Goal: Task Accomplishment & Management: Manage account settings

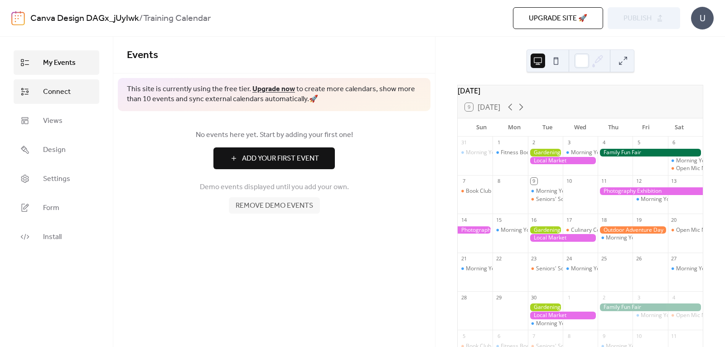
click at [68, 94] on span "Connect" at bounding box center [57, 92] width 28 height 11
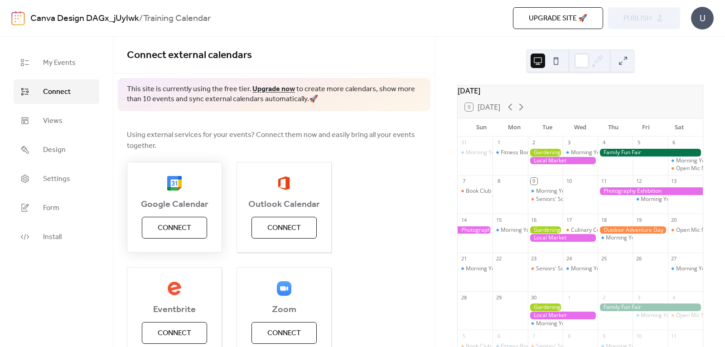
click at [167, 225] on span "Connect" at bounding box center [175, 228] width 34 height 11
click at [61, 64] on span "My Events" at bounding box center [59, 63] width 33 height 11
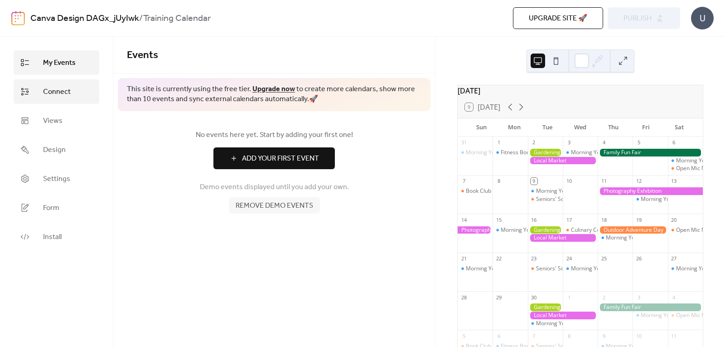
click at [61, 90] on span "Connect" at bounding box center [57, 92] width 28 height 11
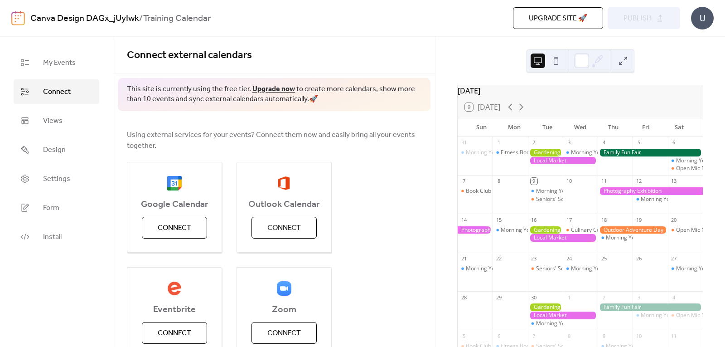
click at [708, 16] on div "U" at bounding box center [702, 18] width 23 height 23
click at [338, 38] on div "Connect external calendars" at bounding box center [274, 55] width 322 height 37
click at [58, 117] on span "Views" at bounding box center [52, 121] width 19 height 11
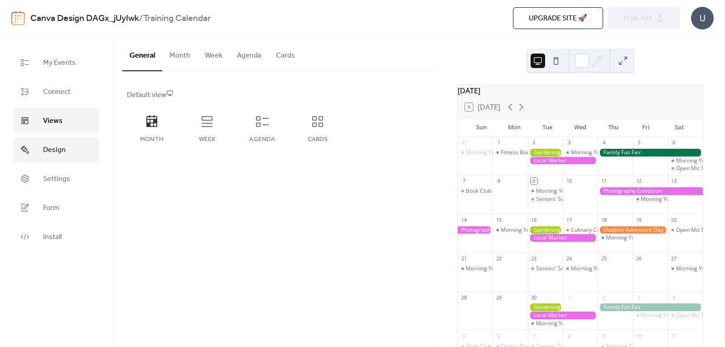
click at [58, 155] on span "Design" at bounding box center [54, 150] width 23 height 11
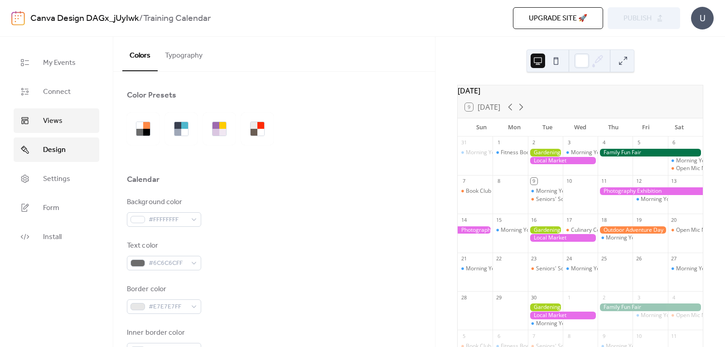
click at [51, 112] on link "Views" at bounding box center [57, 120] width 86 height 24
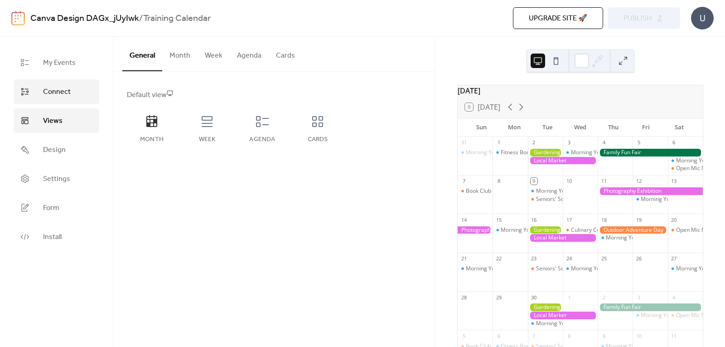
click at [66, 84] on link "Connect" at bounding box center [57, 91] width 86 height 24
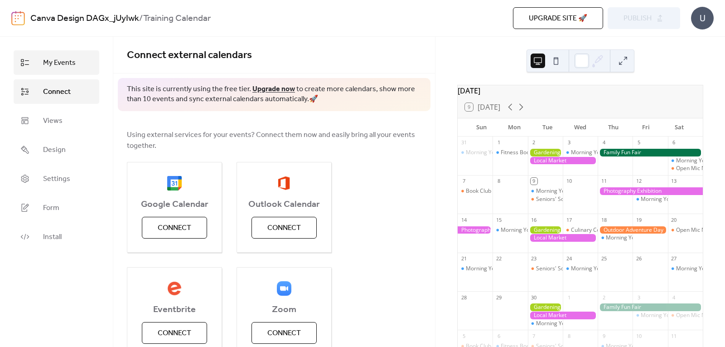
click at [67, 60] on span "My Events" at bounding box center [59, 63] width 33 height 11
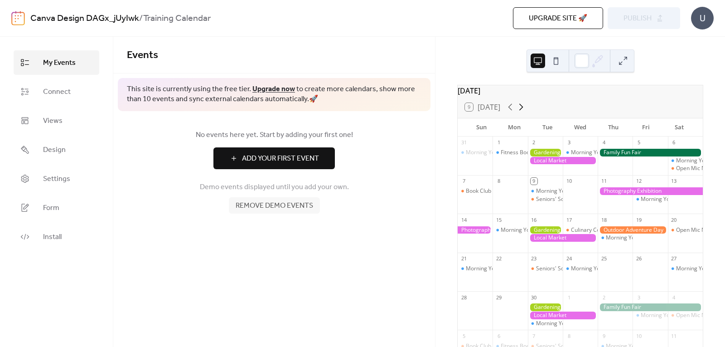
click at [523, 112] on icon at bounding box center [521, 107] width 11 height 11
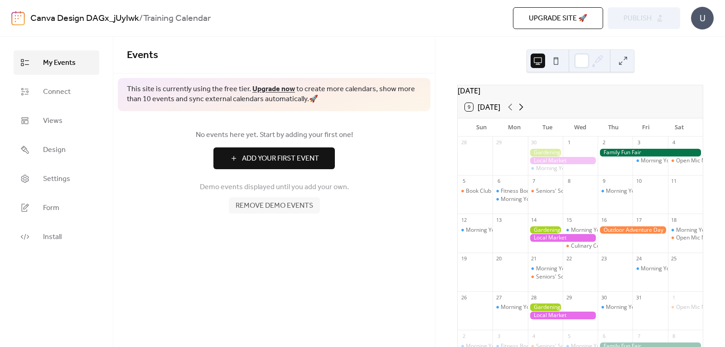
click at [523, 112] on icon at bounding box center [521, 107] width 11 height 11
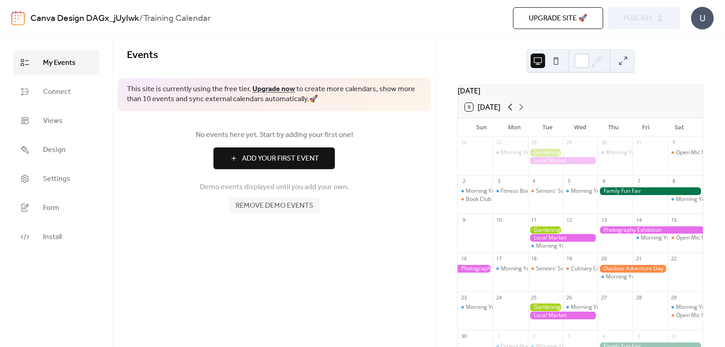
click at [511, 111] on icon at bounding box center [511, 107] width 4 height 7
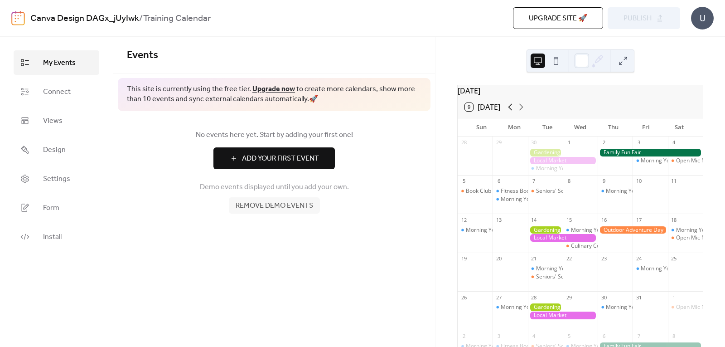
click at [511, 111] on icon at bounding box center [511, 107] width 4 height 7
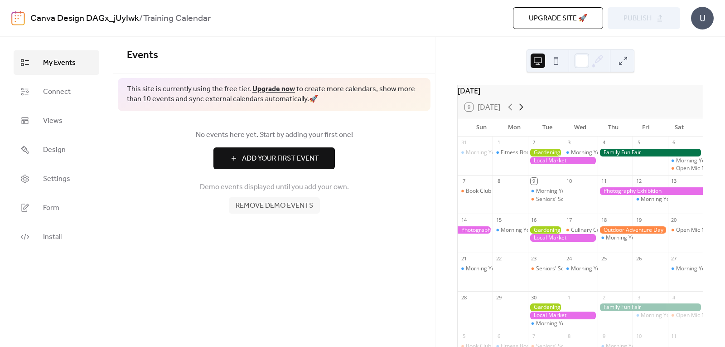
click at [523, 112] on icon at bounding box center [521, 107] width 11 height 11
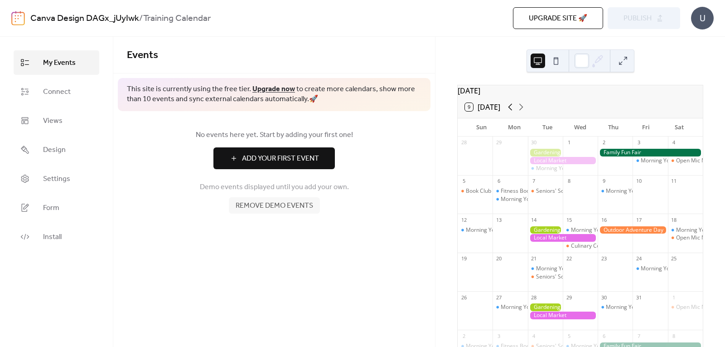
click at [510, 111] on icon at bounding box center [510, 107] width 11 height 11
